Goal: Task Accomplishment & Management: Use online tool/utility

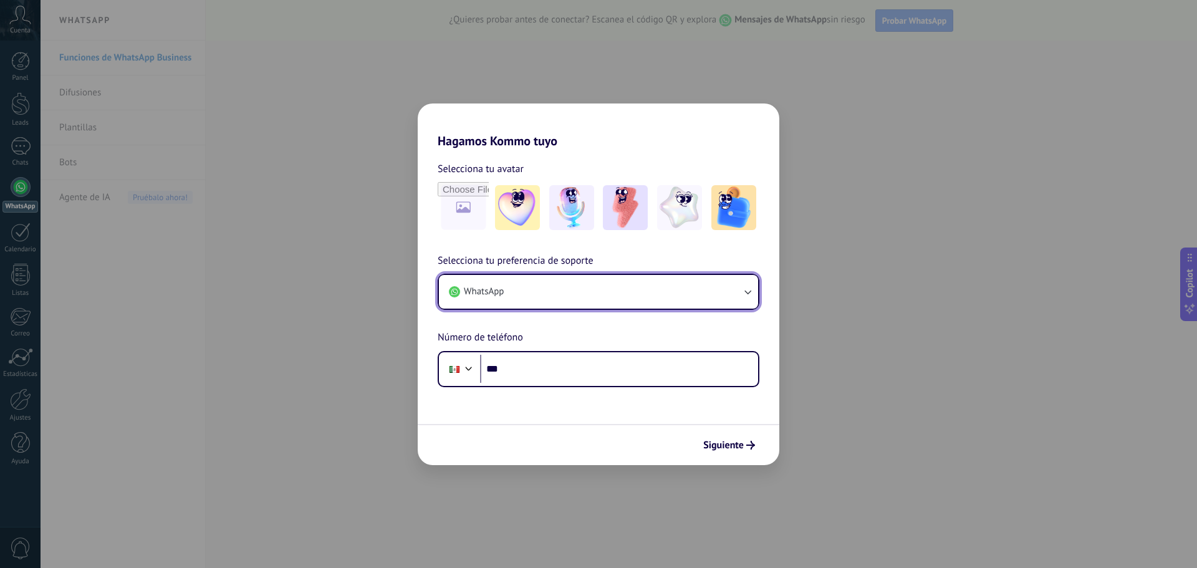
click at [567, 301] on button "WhatsApp" at bounding box center [598, 292] width 319 height 34
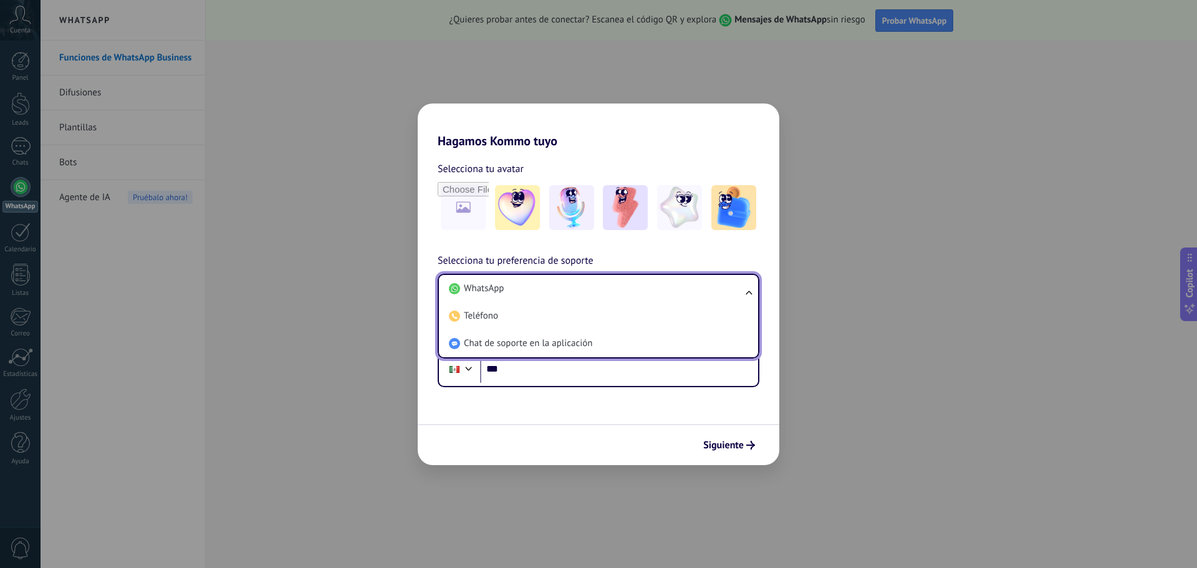
click at [567, 301] on li "WhatsApp" at bounding box center [596, 288] width 304 height 27
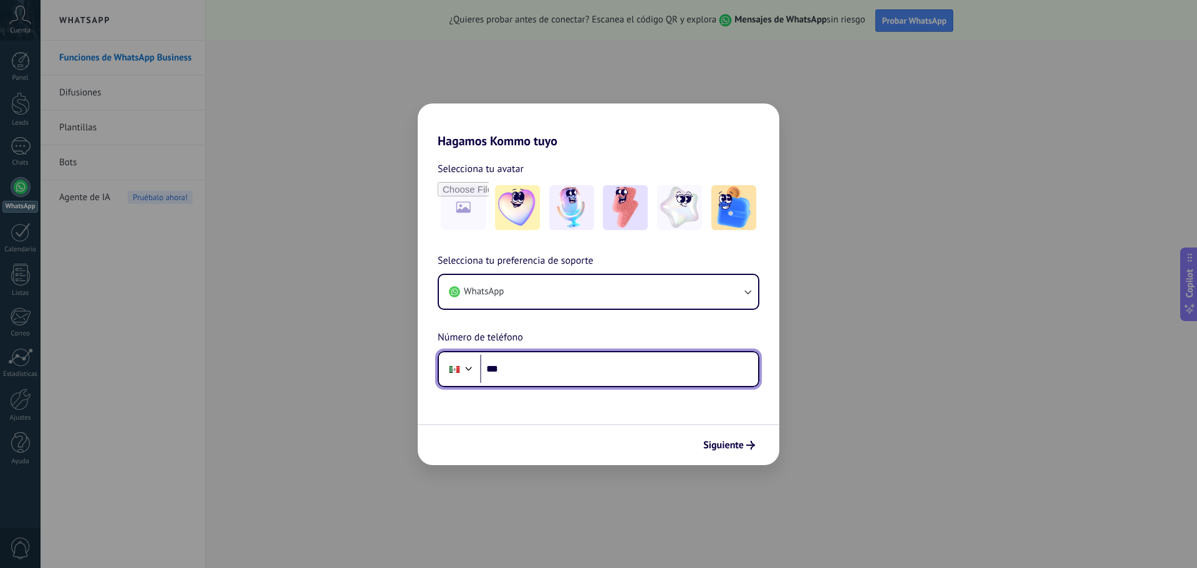
click at [542, 361] on input "***" at bounding box center [619, 369] width 278 height 29
type input "**********"
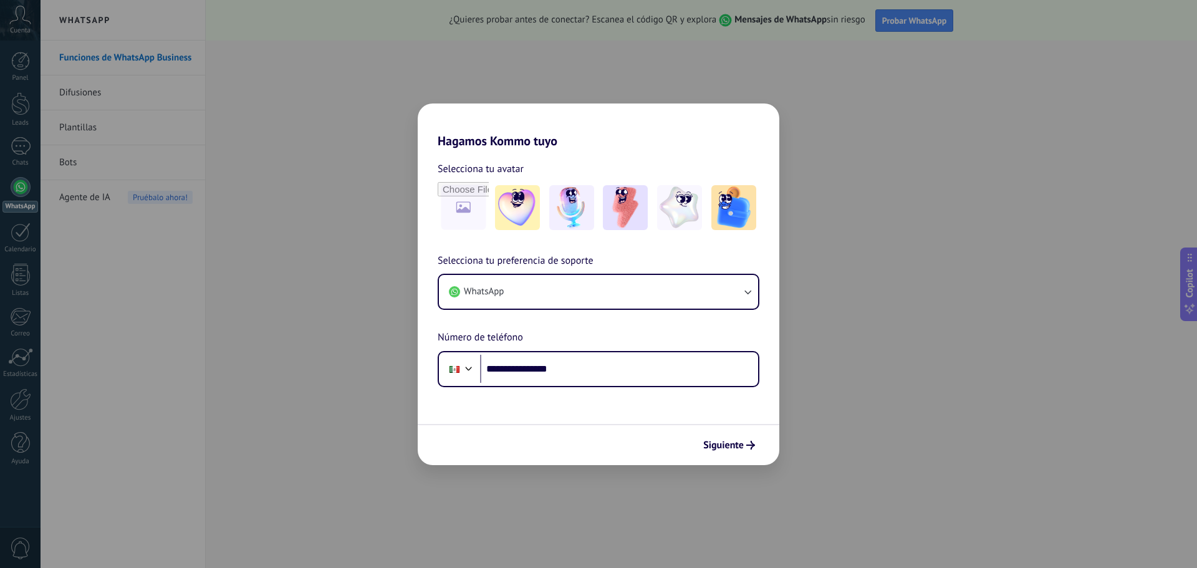
click at [748, 441] on icon "submit" at bounding box center [750, 445] width 9 height 9
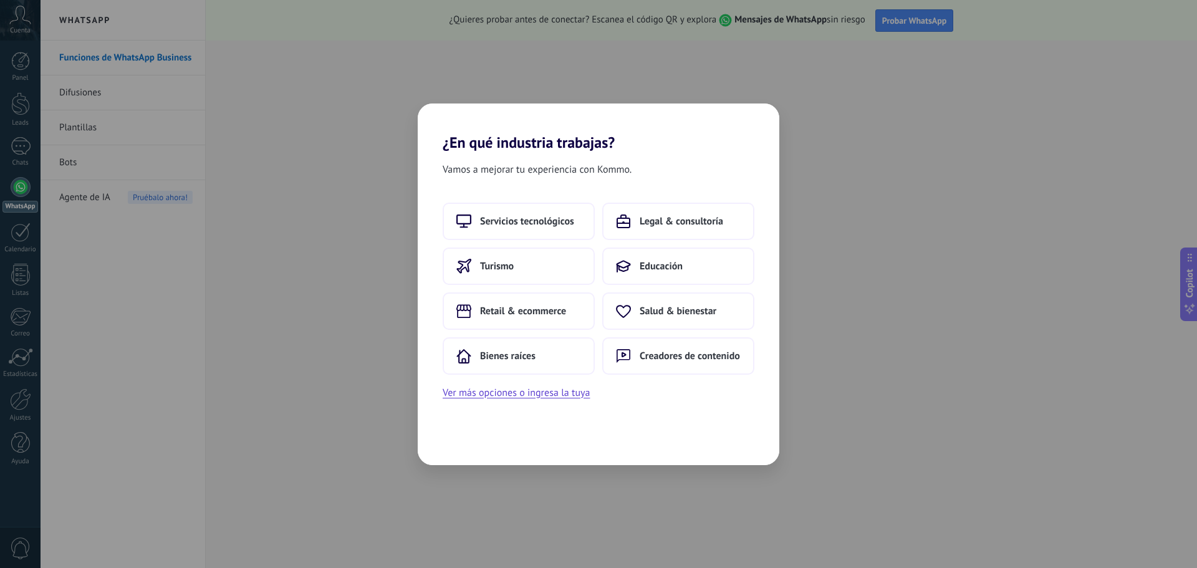
click at [522, 357] on span "Bienes raíces" at bounding box center [507, 356] width 55 height 12
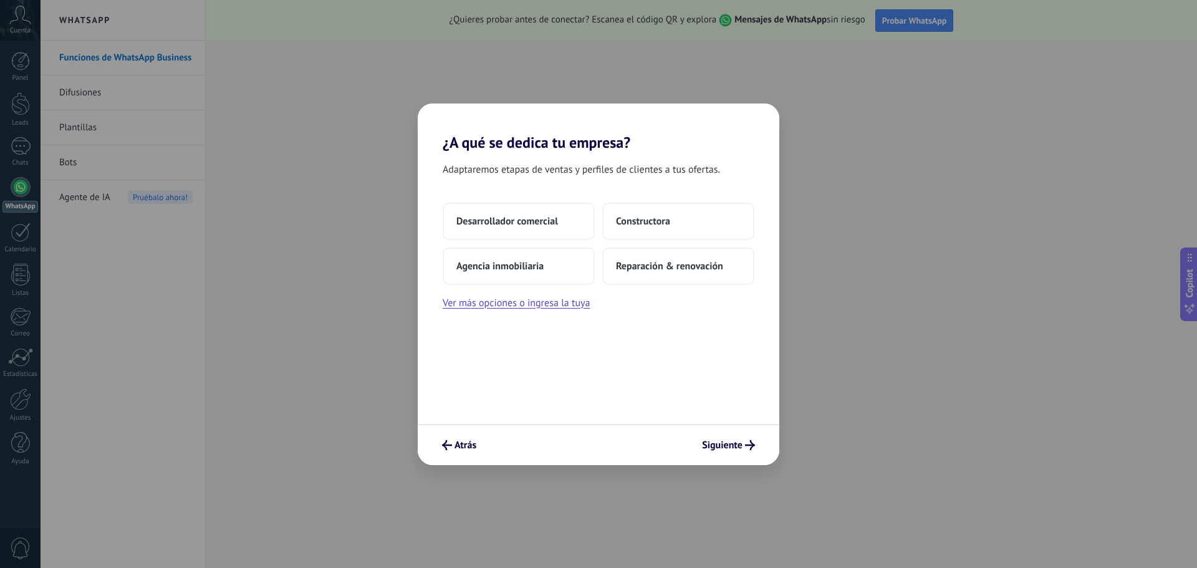
click at [526, 309] on button "Ver más opciones o ingresa la tuya" at bounding box center [516, 303] width 147 height 16
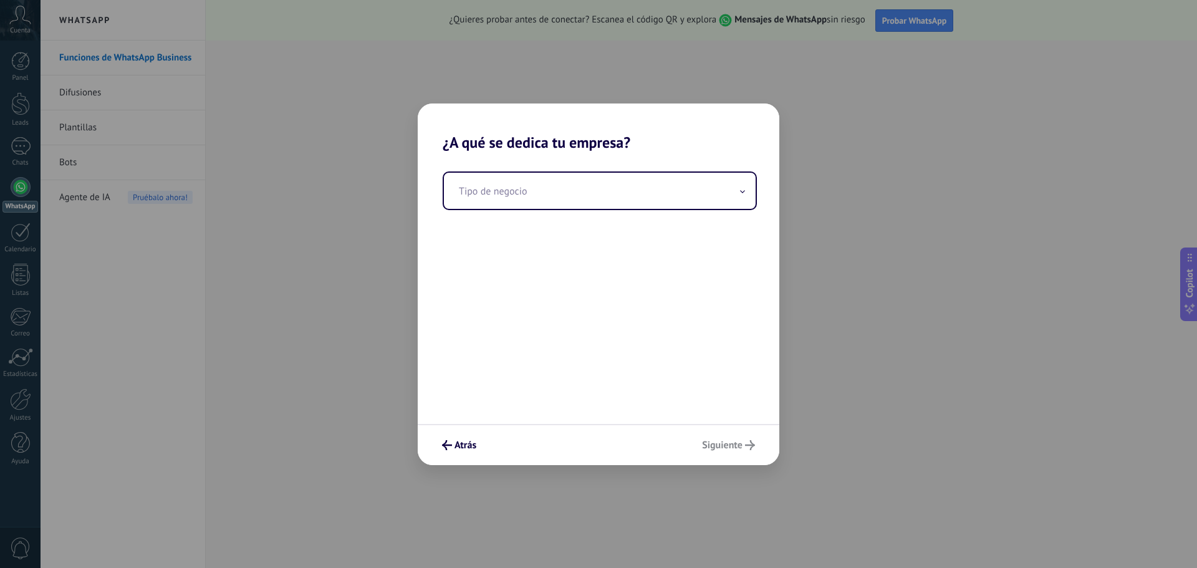
click at [524, 197] on input "text" at bounding box center [600, 191] width 312 height 36
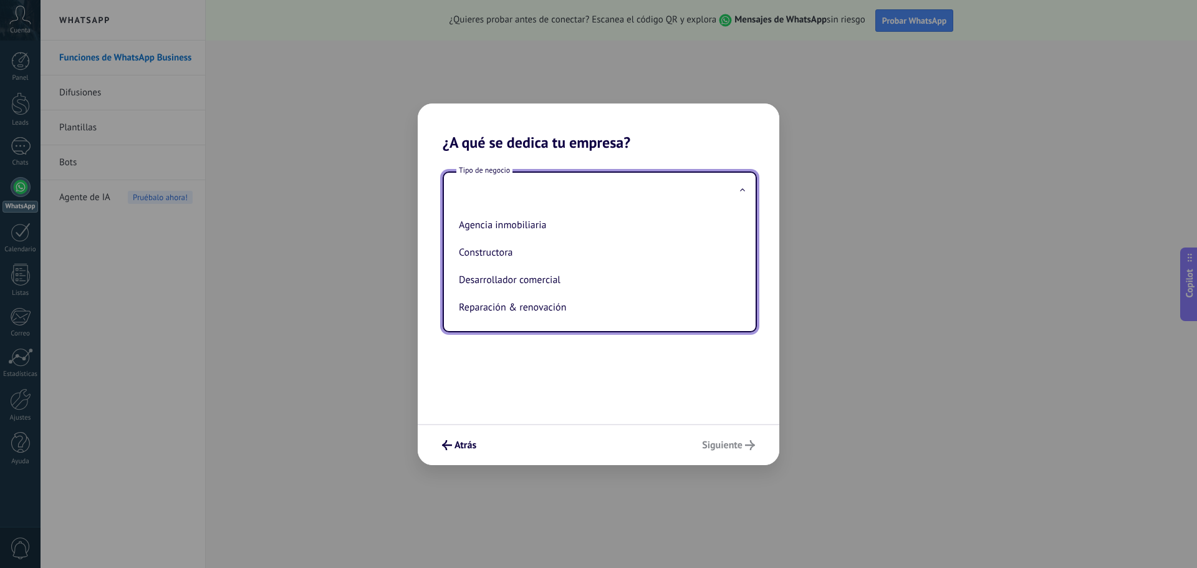
click at [511, 223] on li "Agencia inmobiliaria" at bounding box center [597, 224] width 287 height 27
type input "**********"
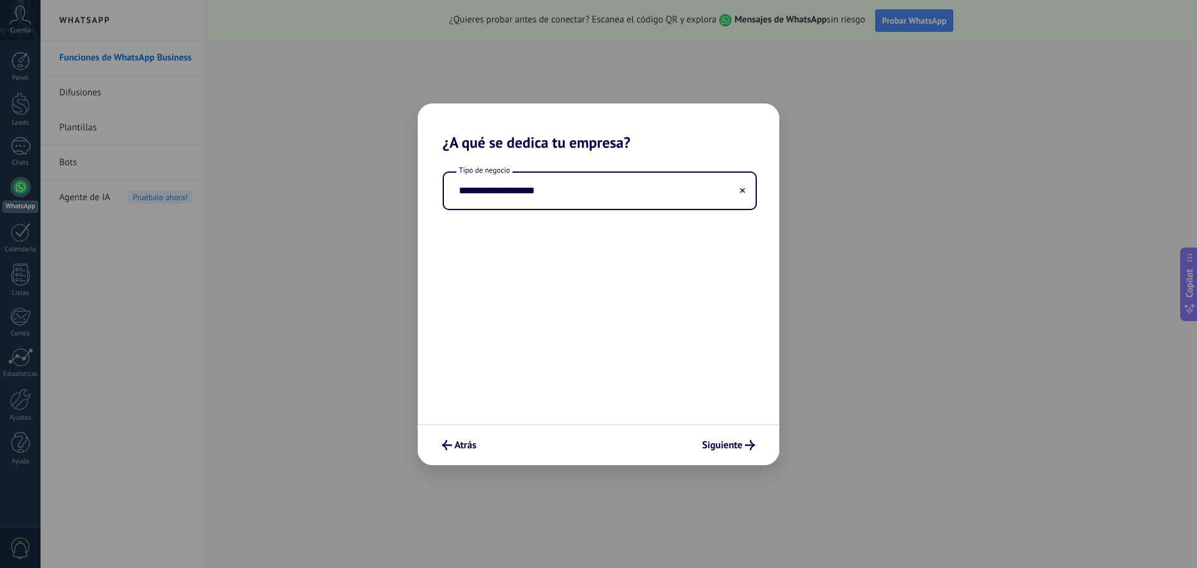
click at [706, 455] on button "Siguiente" at bounding box center [729, 445] width 64 height 21
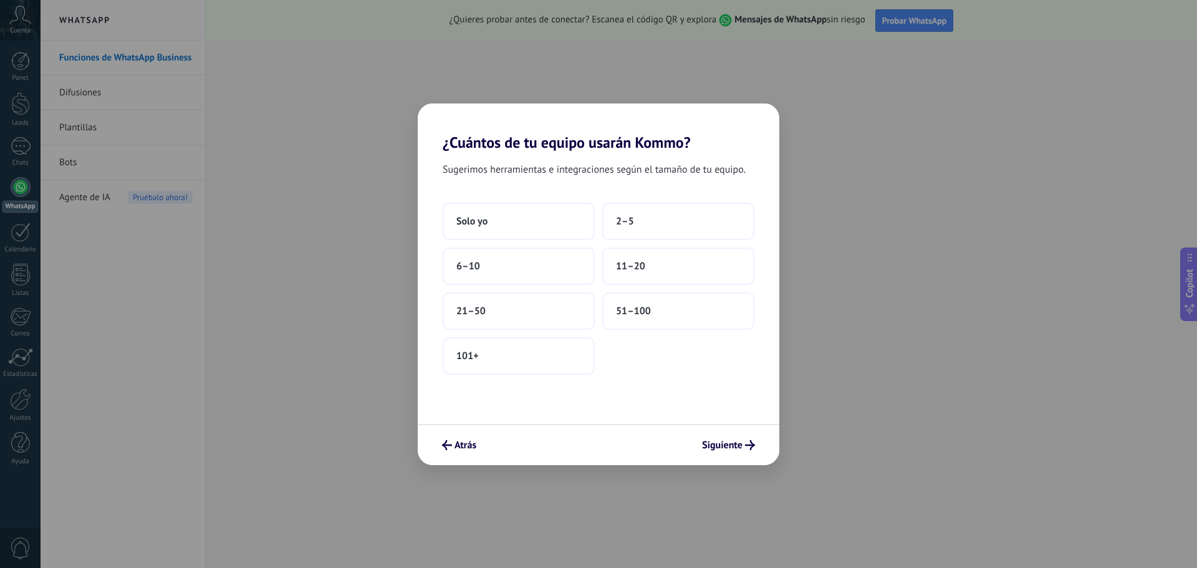
click at [544, 226] on button "Solo yo" at bounding box center [519, 221] width 152 height 37
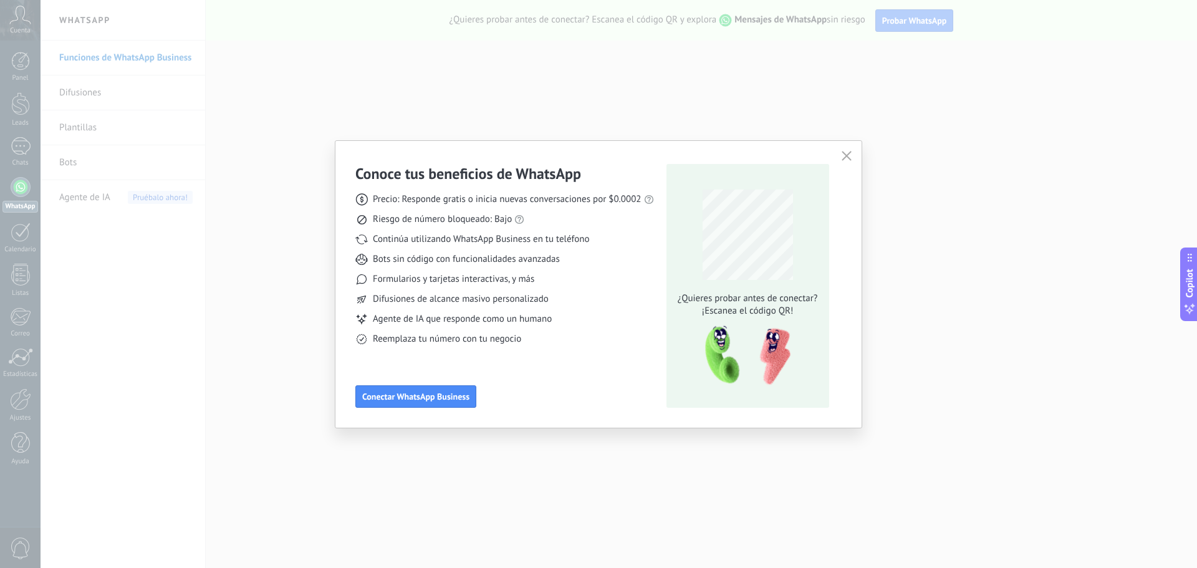
click at [432, 398] on span "Conectar WhatsApp Business" at bounding box center [415, 396] width 107 height 9
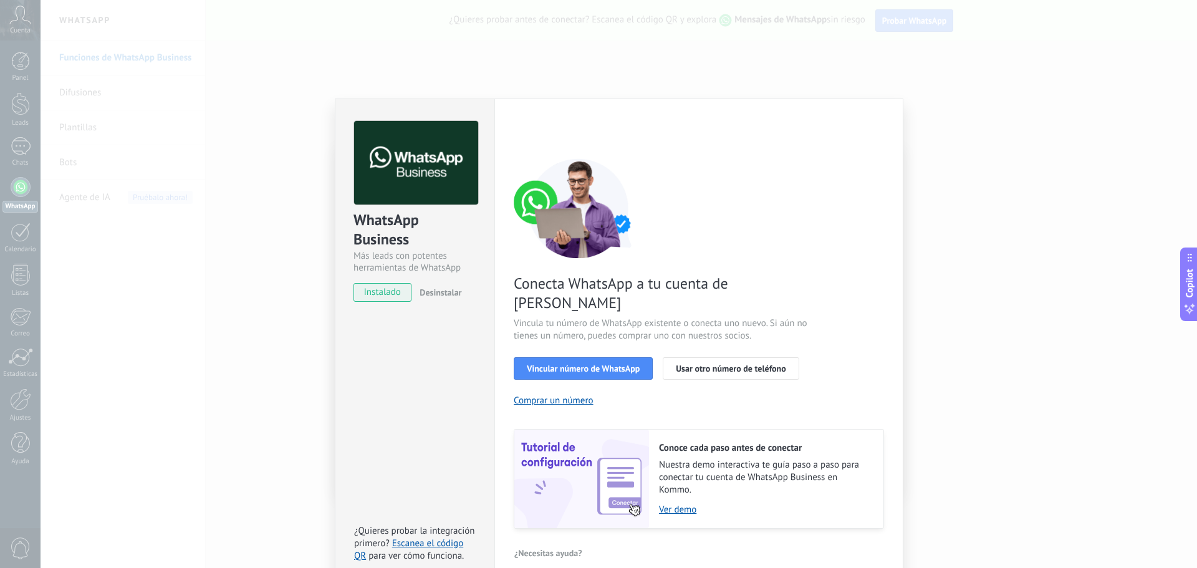
click at [613, 364] on span "Vincular número de WhatsApp" at bounding box center [583, 368] width 113 height 9
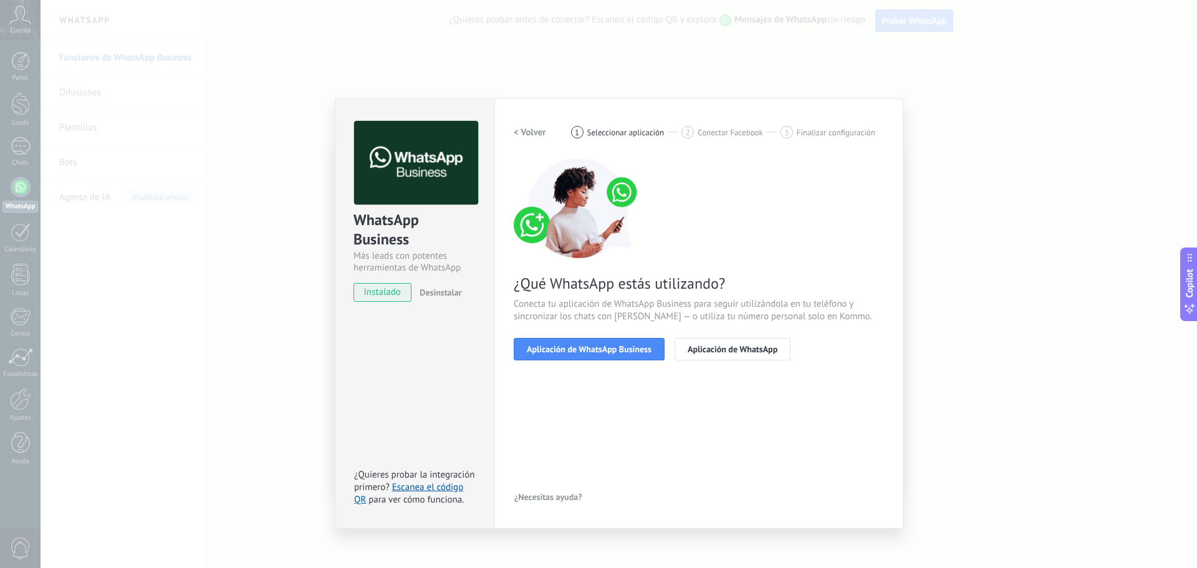
click at [586, 350] on span "Aplicación de WhatsApp Business" at bounding box center [589, 349] width 125 height 9
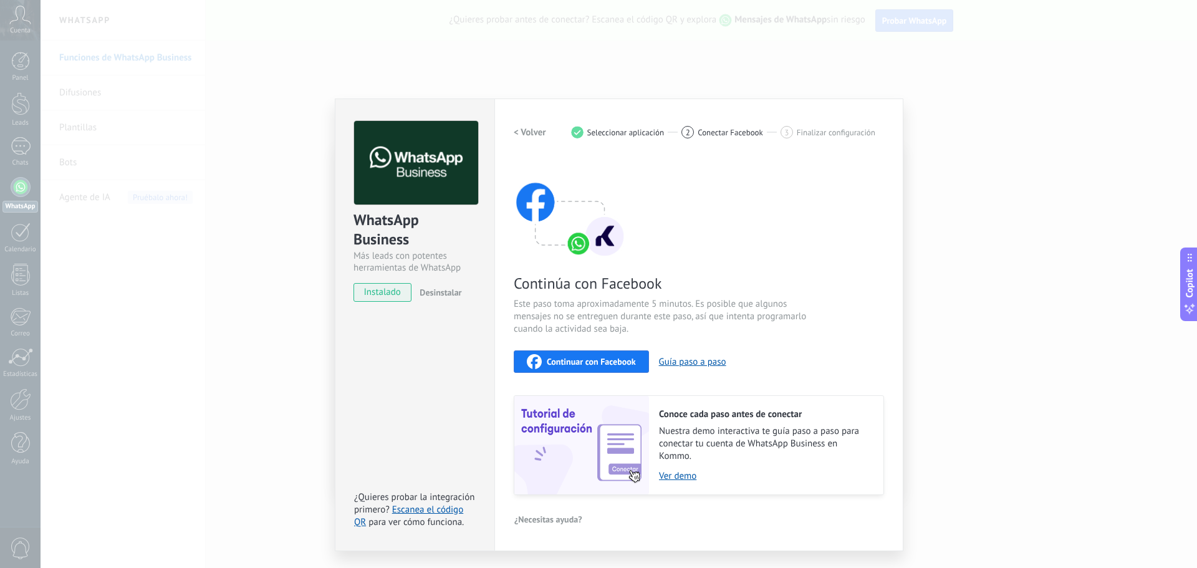
click at [522, 142] on button "< Volver" at bounding box center [530, 132] width 32 height 22
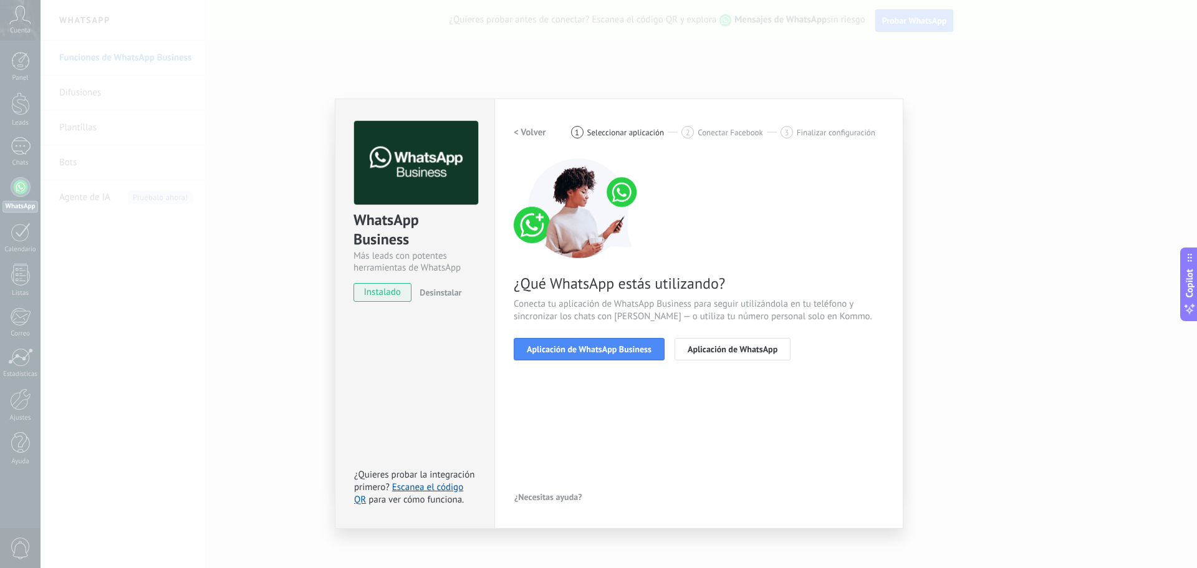
click at [522, 138] on h2 "< Volver" at bounding box center [530, 133] width 32 height 12
